Goal: Manage account settings

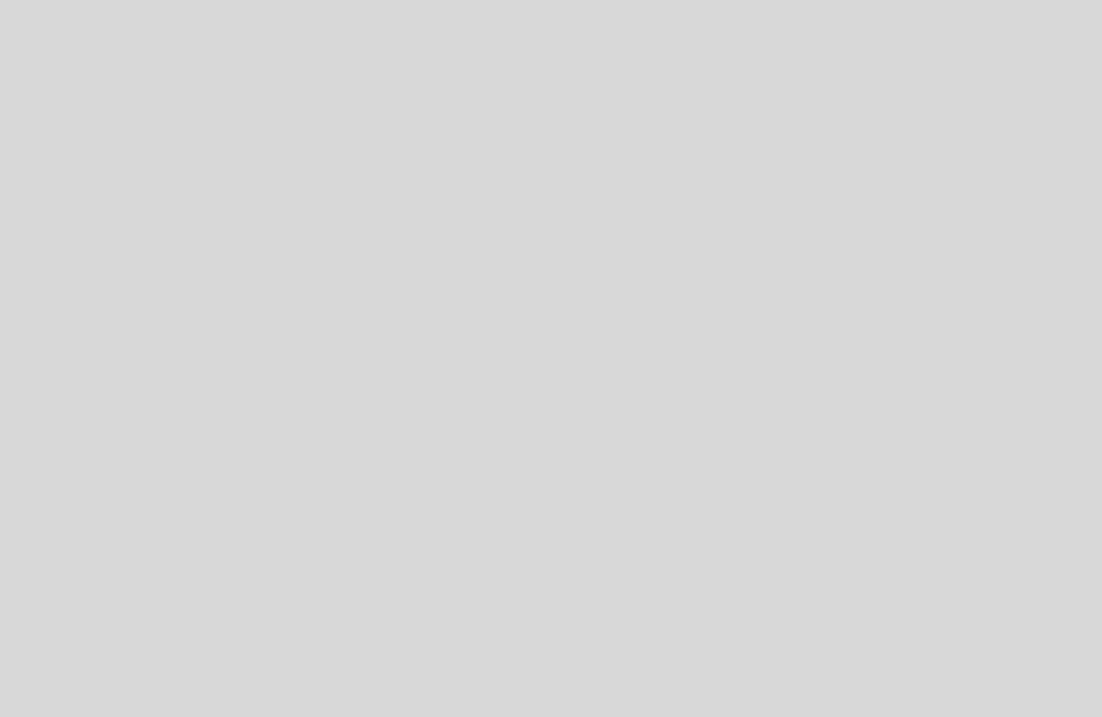
select select "es"
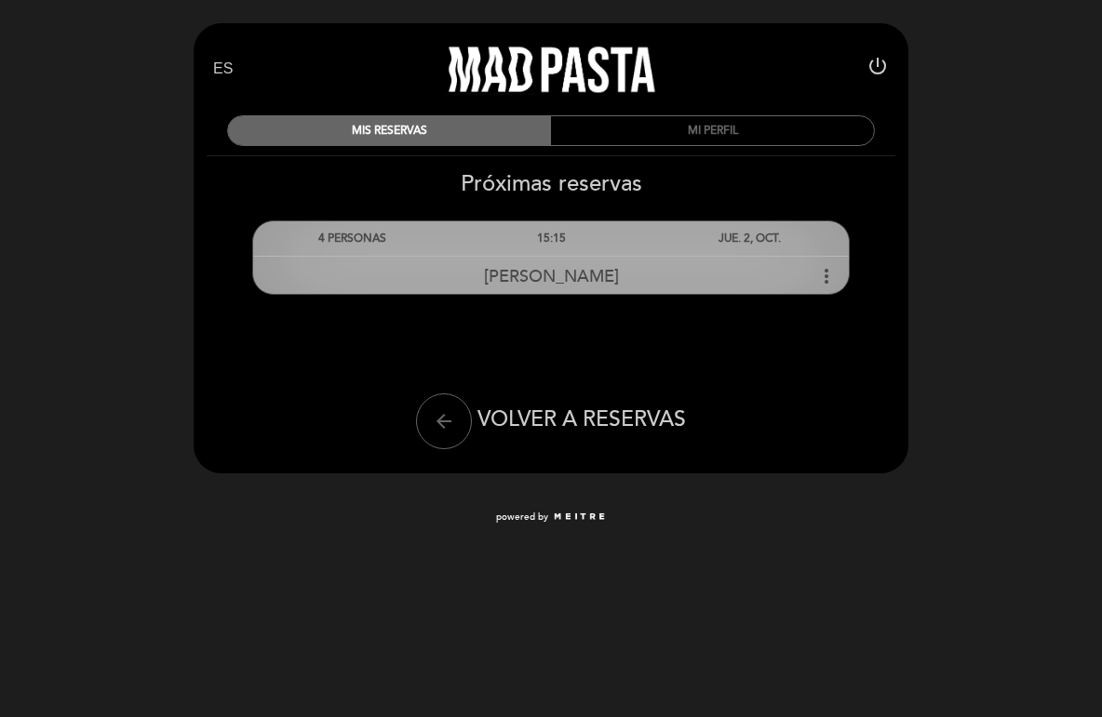
click at [632, 278] on div "[PERSON_NAME] more_vert" at bounding box center [550, 276] width 595 height 40
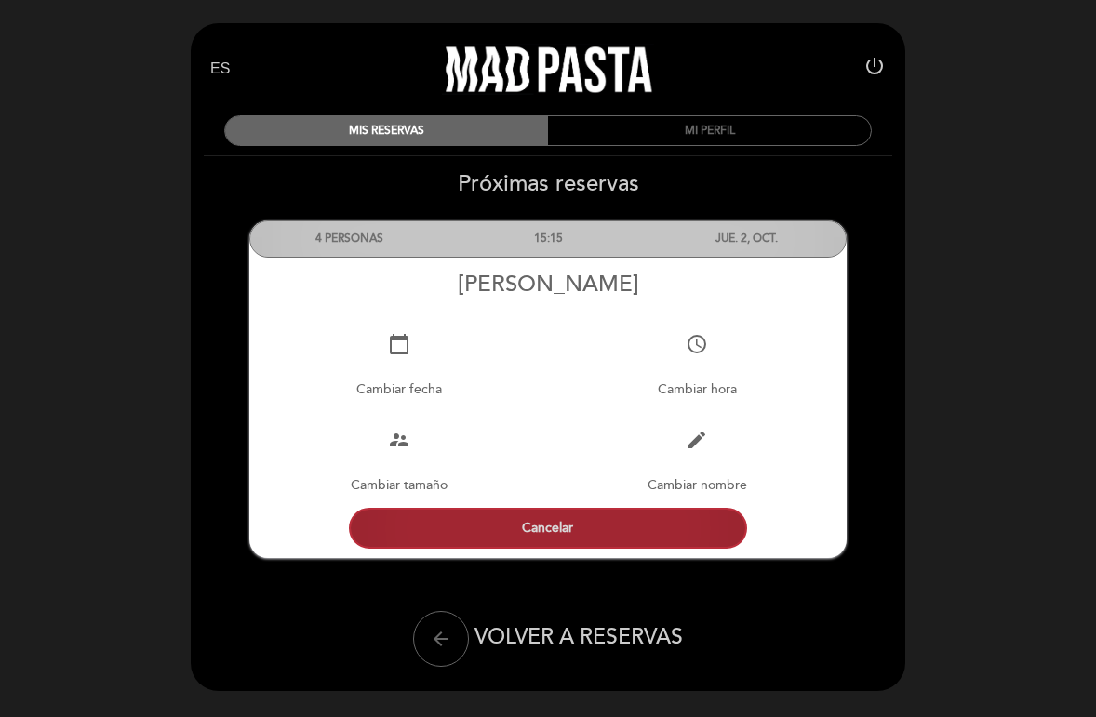
click at [548, 532] on button "Cancelar" at bounding box center [548, 528] width 398 height 41
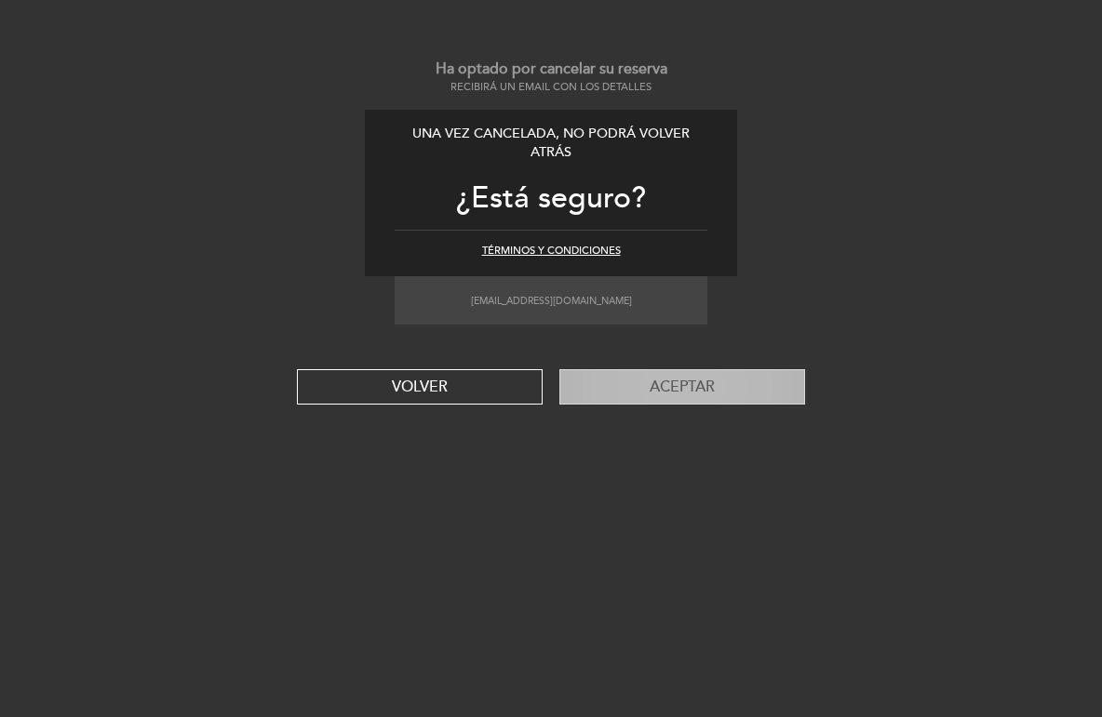
click at [607, 374] on button "Aceptar" at bounding box center [682, 386] width 246 height 35
